Goal: Navigation & Orientation: Find specific page/section

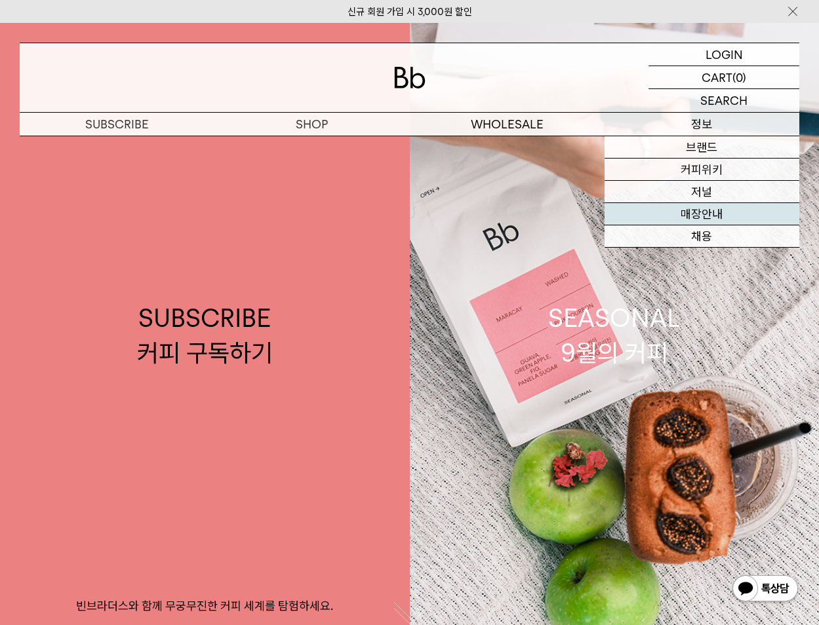
click at [719, 214] on link "매장안내" at bounding box center [701, 214] width 195 height 22
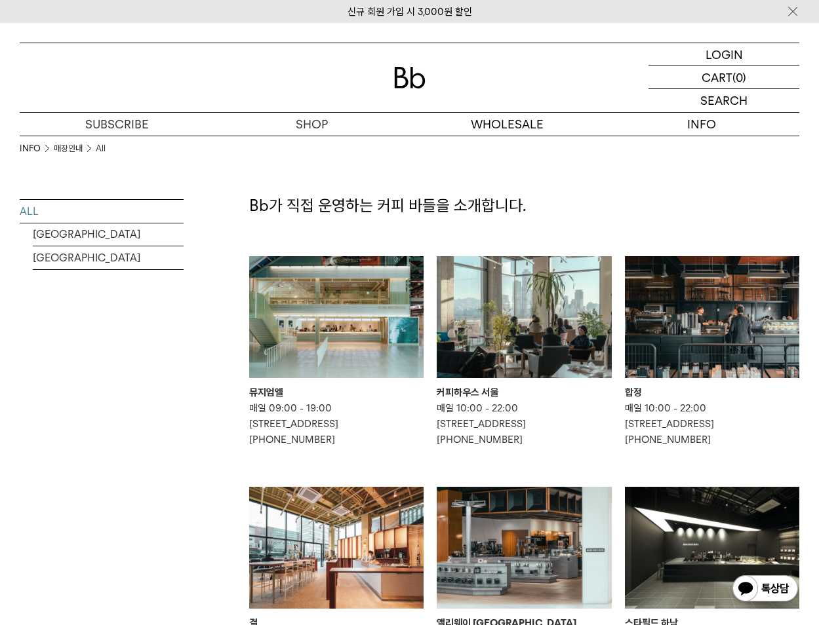
click at [562, 317] on img at bounding box center [523, 317] width 174 height 122
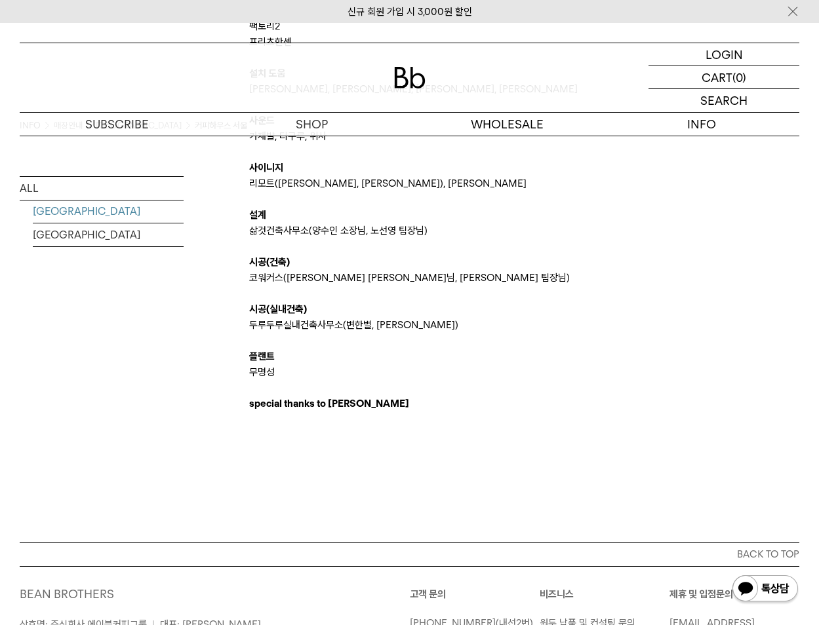
scroll to position [2472, 0]
